Goal: Information Seeking & Learning: Find specific fact

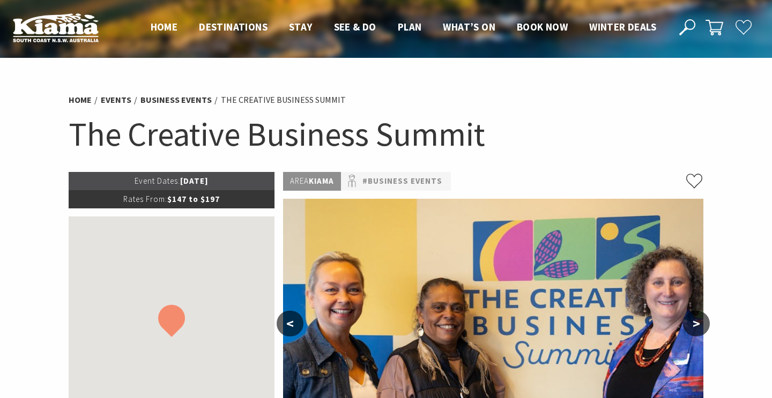
scroll to position [192, 0]
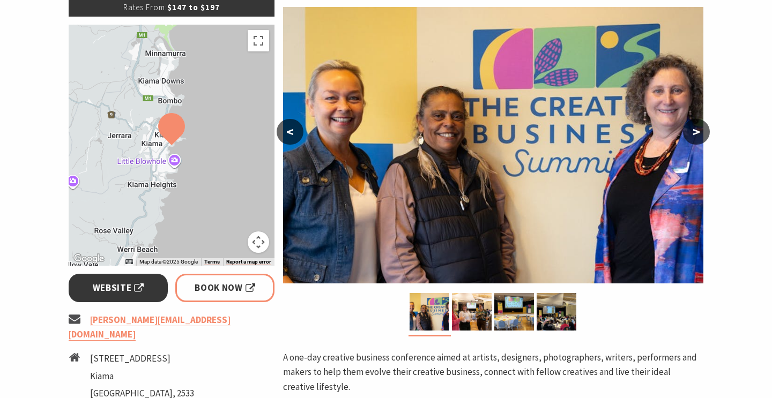
click at [112, 289] on span "Website" at bounding box center [118, 288] width 51 height 14
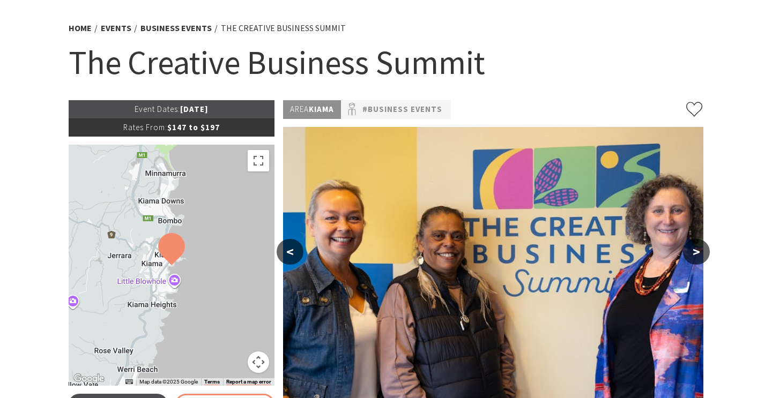
scroll to position [149, 0]
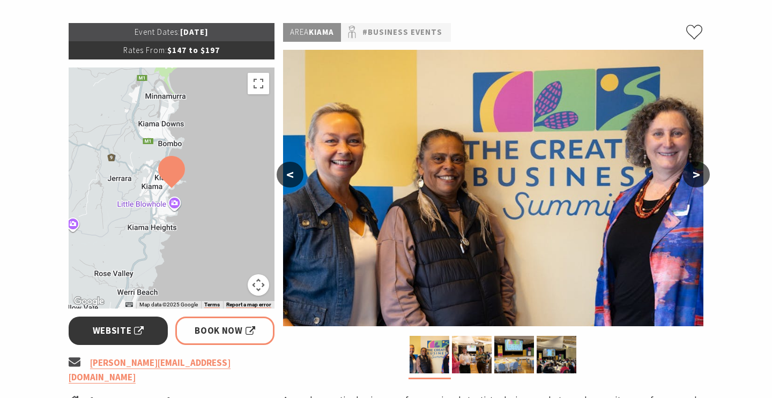
click at [127, 329] on span "Website" at bounding box center [118, 331] width 51 height 14
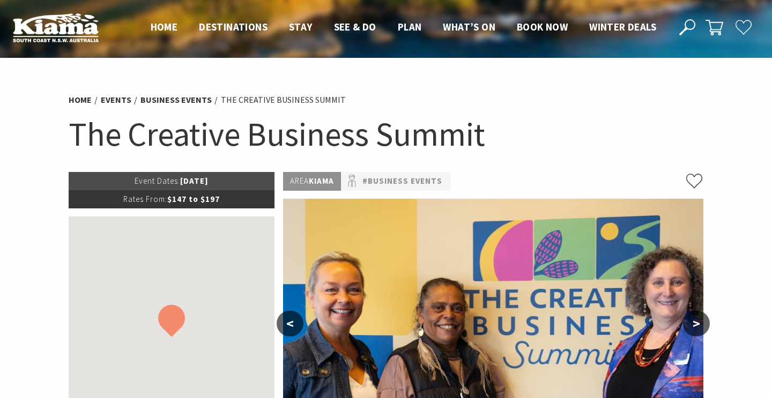
scroll to position [149, 0]
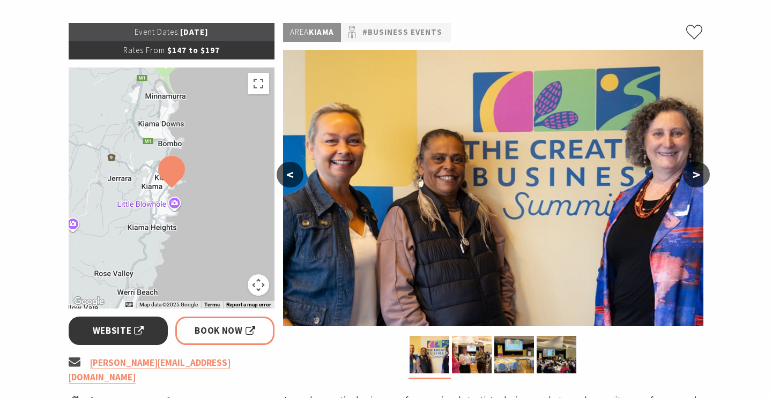
click at [98, 330] on span "Website" at bounding box center [118, 331] width 51 height 14
click at [129, 327] on span "Website" at bounding box center [118, 331] width 51 height 14
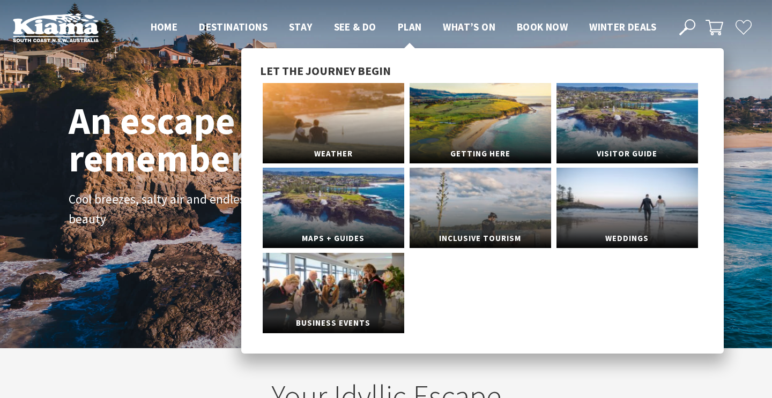
scroll to position [169, 764]
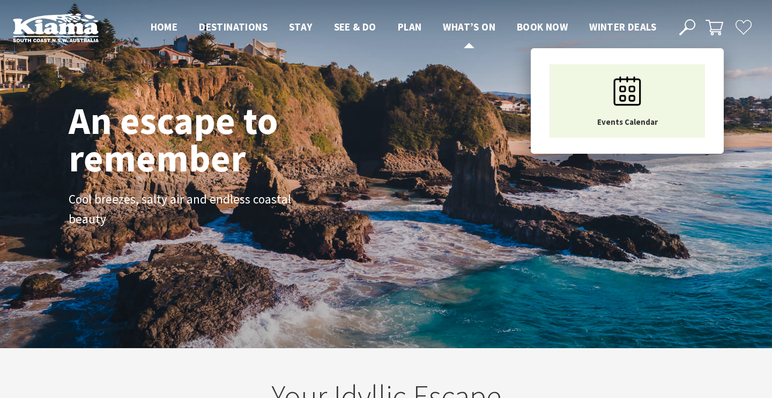
click at [475, 28] on span "What’s On" at bounding box center [469, 26] width 53 height 13
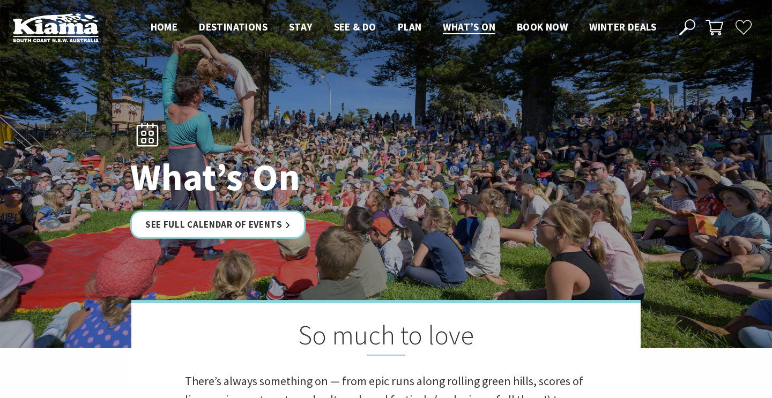
click at [691, 23] on icon at bounding box center [687, 27] width 16 height 16
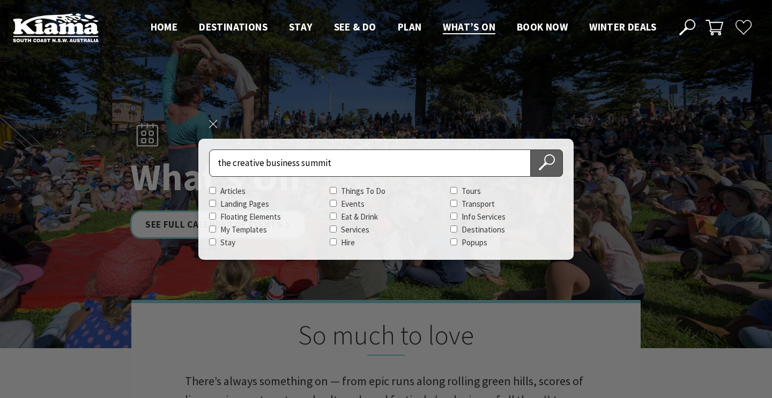
type input "the creative business summit"
click at [548, 161] on icon at bounding box center [547, 162] width 16 height 16
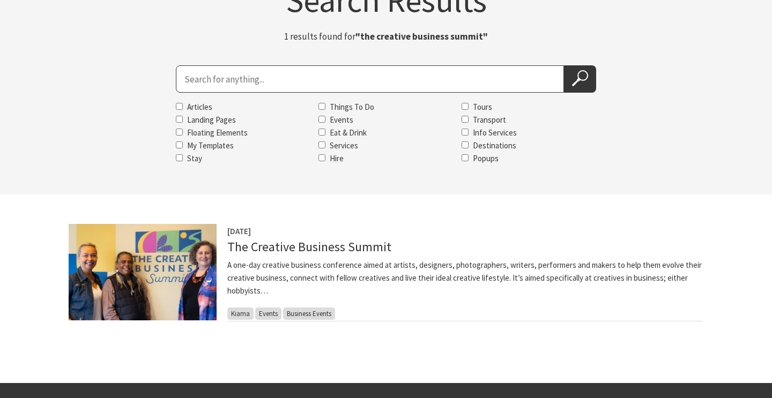
scroll to position [109, 0]
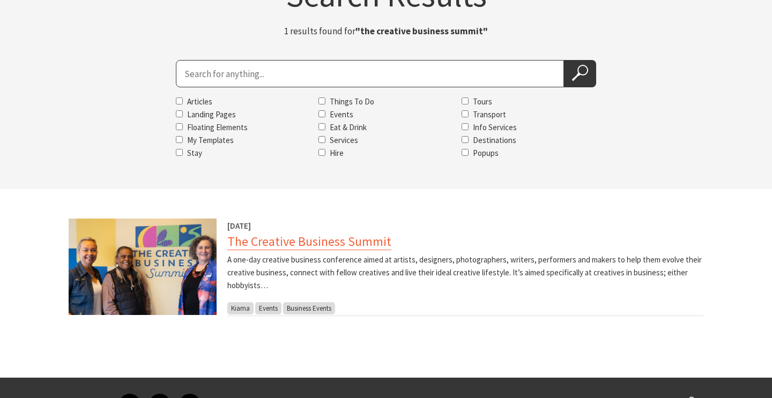
click at [284, 241] on link "The Creative Business Summit" at bounding box center [309, 241] width 164 height 17
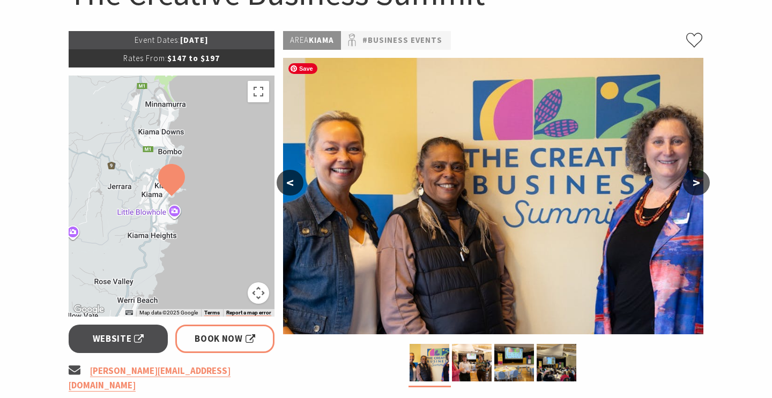
scroll to position [145, 0]
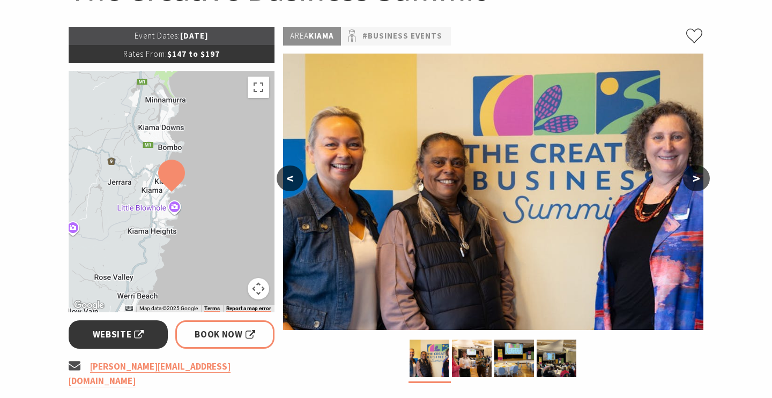
click at [117, 334] on span "Website" at bounding box center [118, 335] width 51 height 14
